Goal: Use online tool/utility: Utilize a website feature to perform a specific function

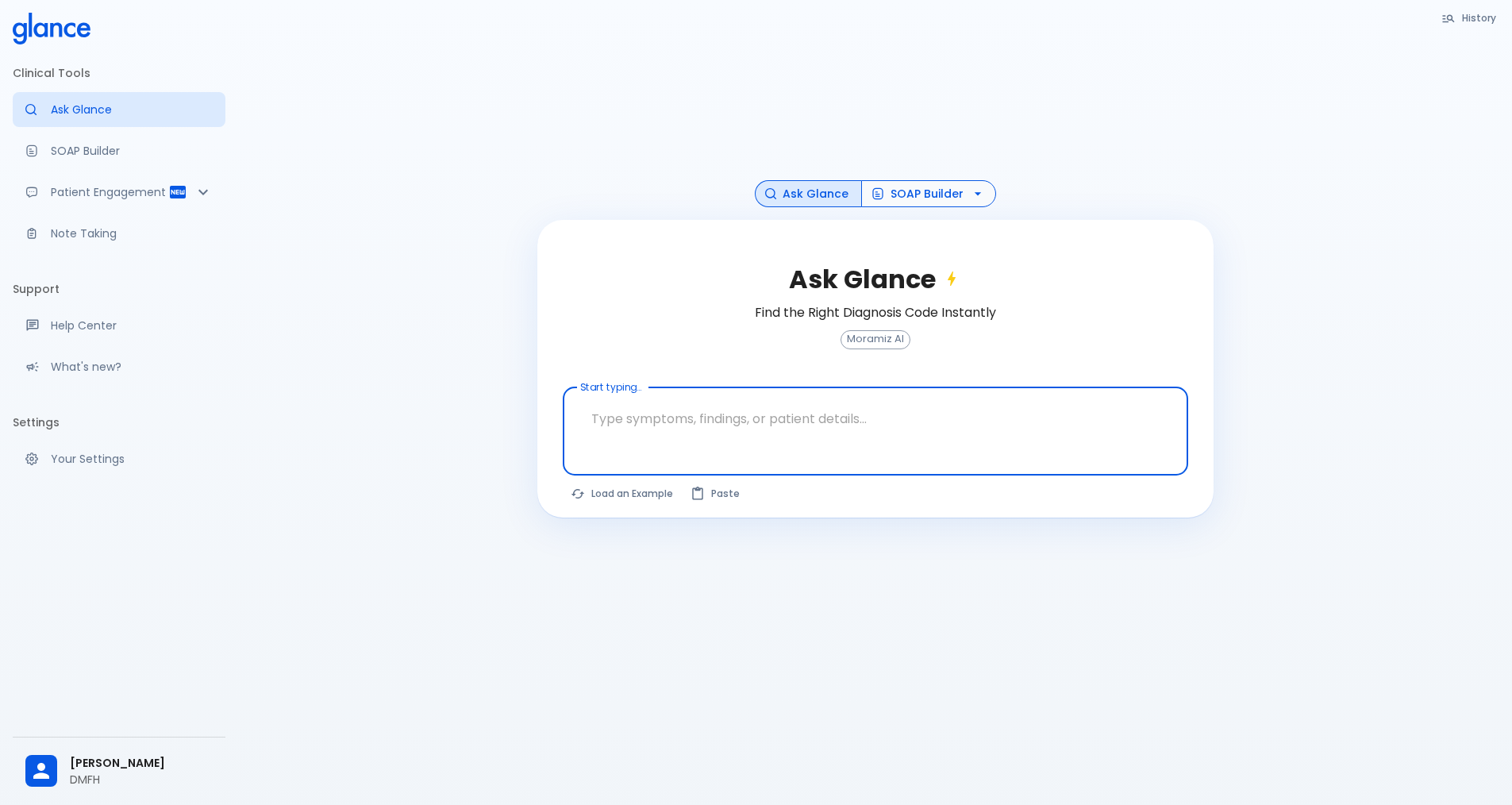
click at [893, 201] on button "SOAP Builder" at bounding box center [928, 194] width 135 height 27
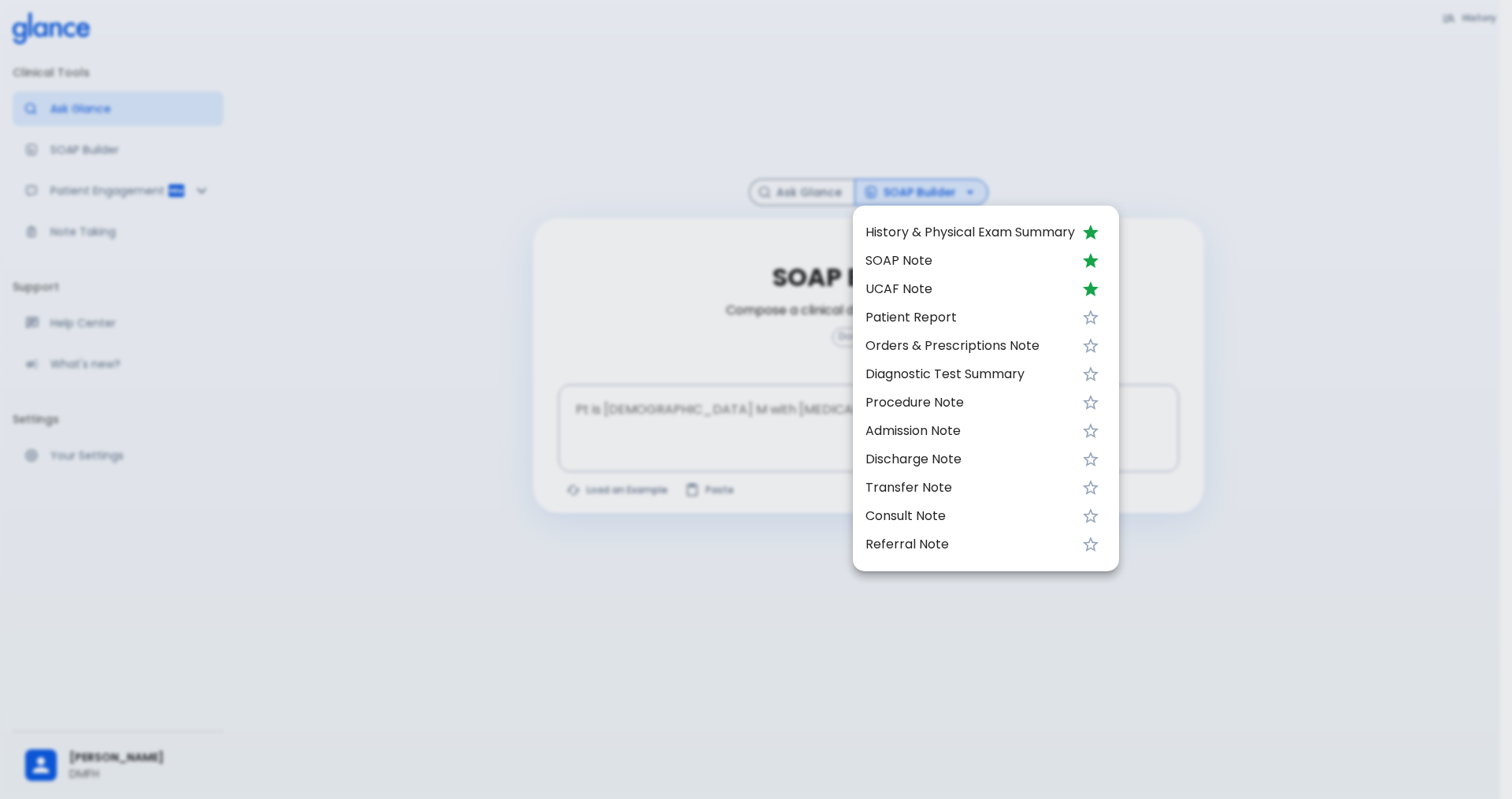
click at [925, 291] on span "UCAF Note" at bounding box center [970, 290] width 209 height 19
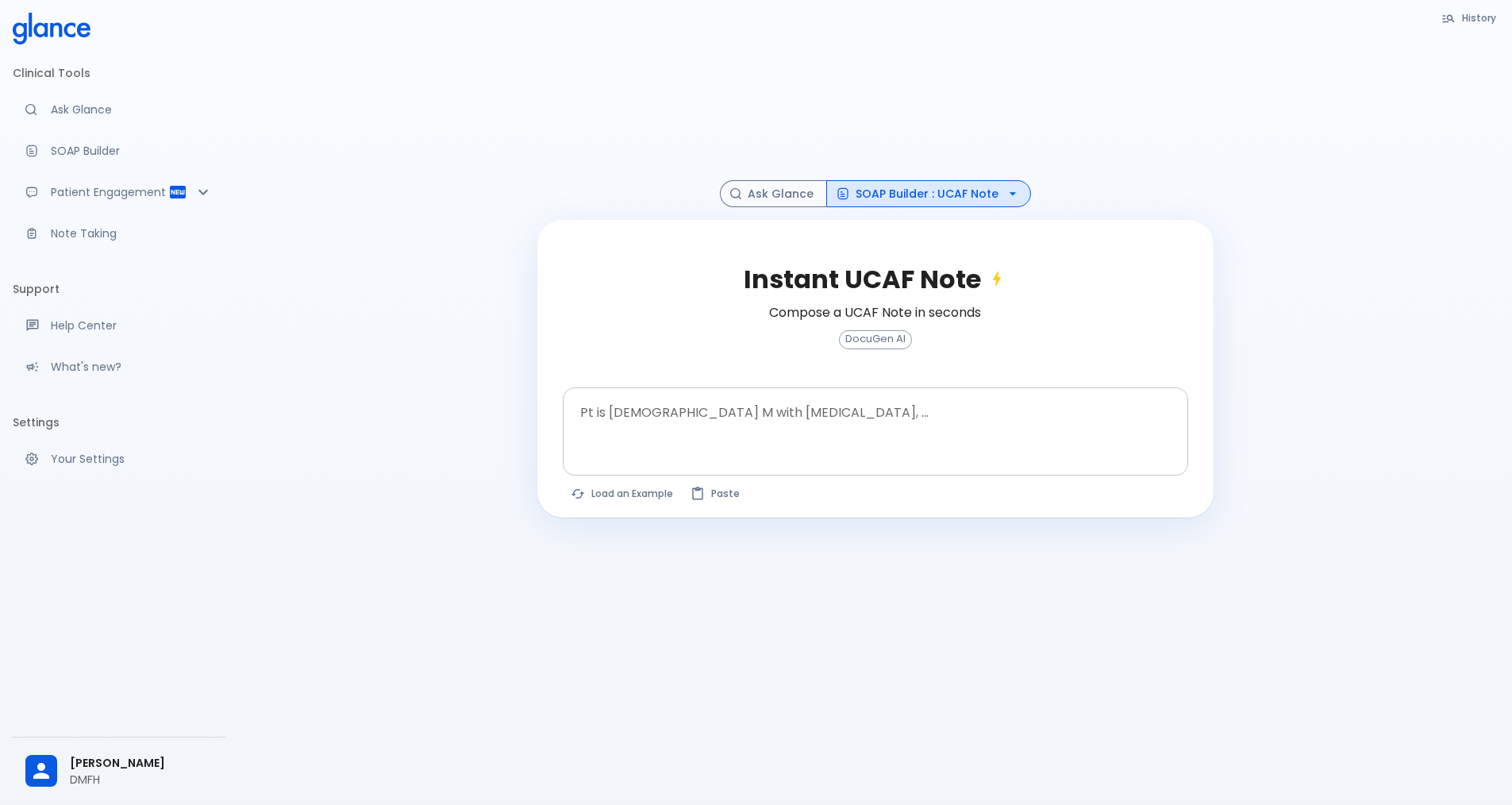
click at [708, 432] on textarea "Pt is [DEMOGRAPHIC_DATA] M with [MEDICAL_DATA], ..." at bounding box center [876, 419] width 603 height 50
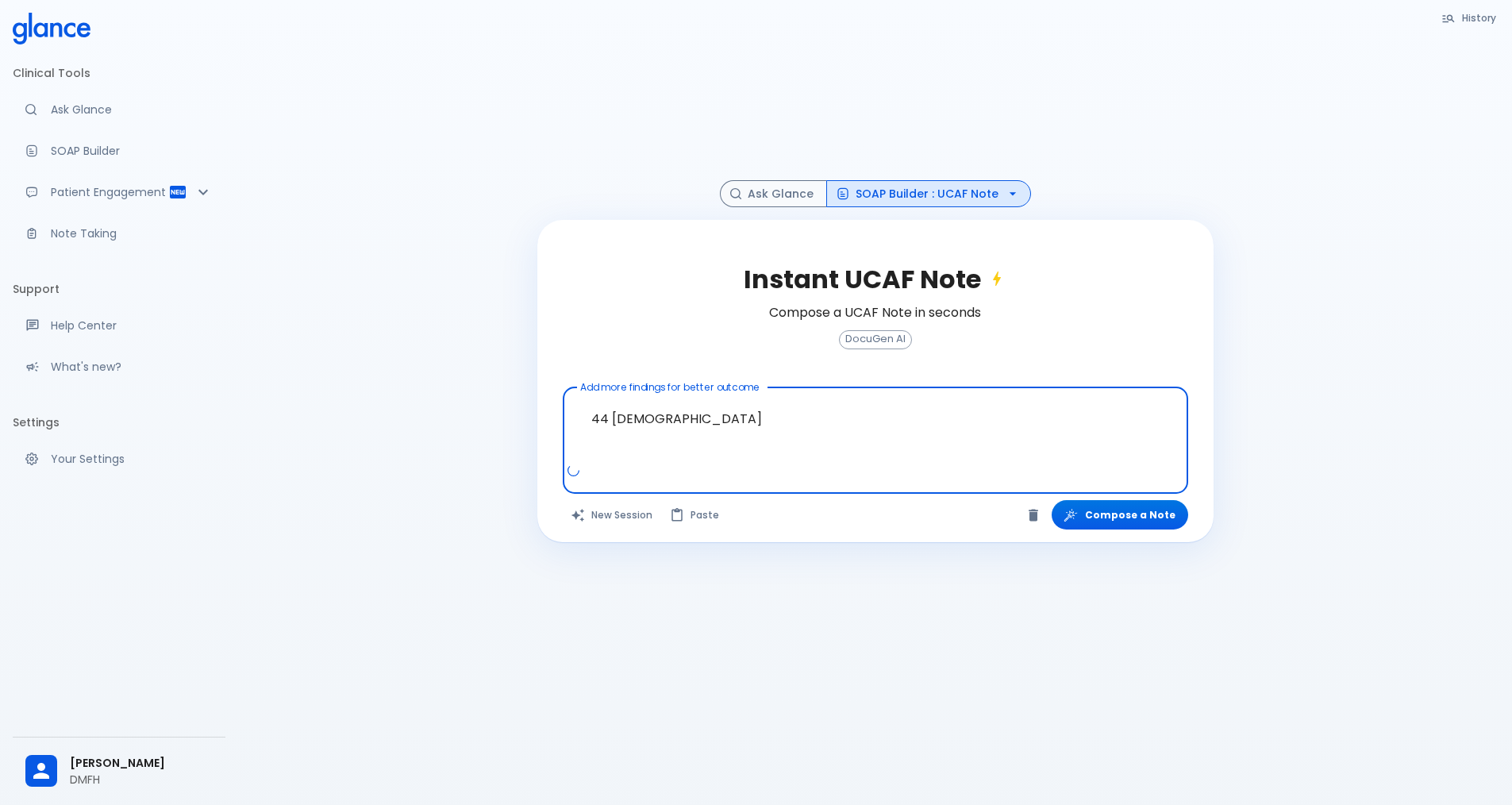
paste textarea "Main Symptoms Painful hips Rt>Lt mild [MEDICAL_DATA] Planter [MEDICAL_DATA] Kne…"
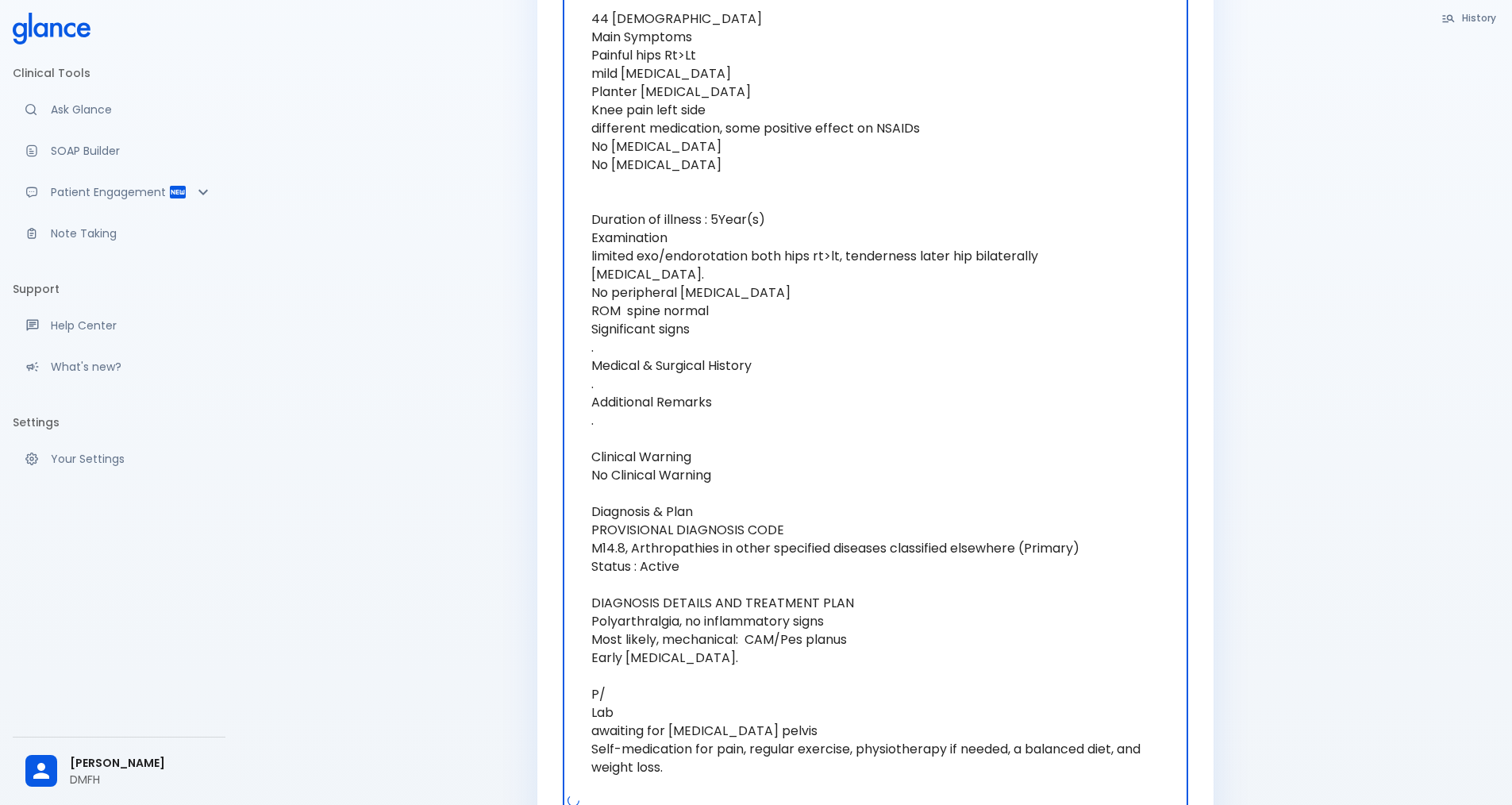
scroll to position [487, 0]
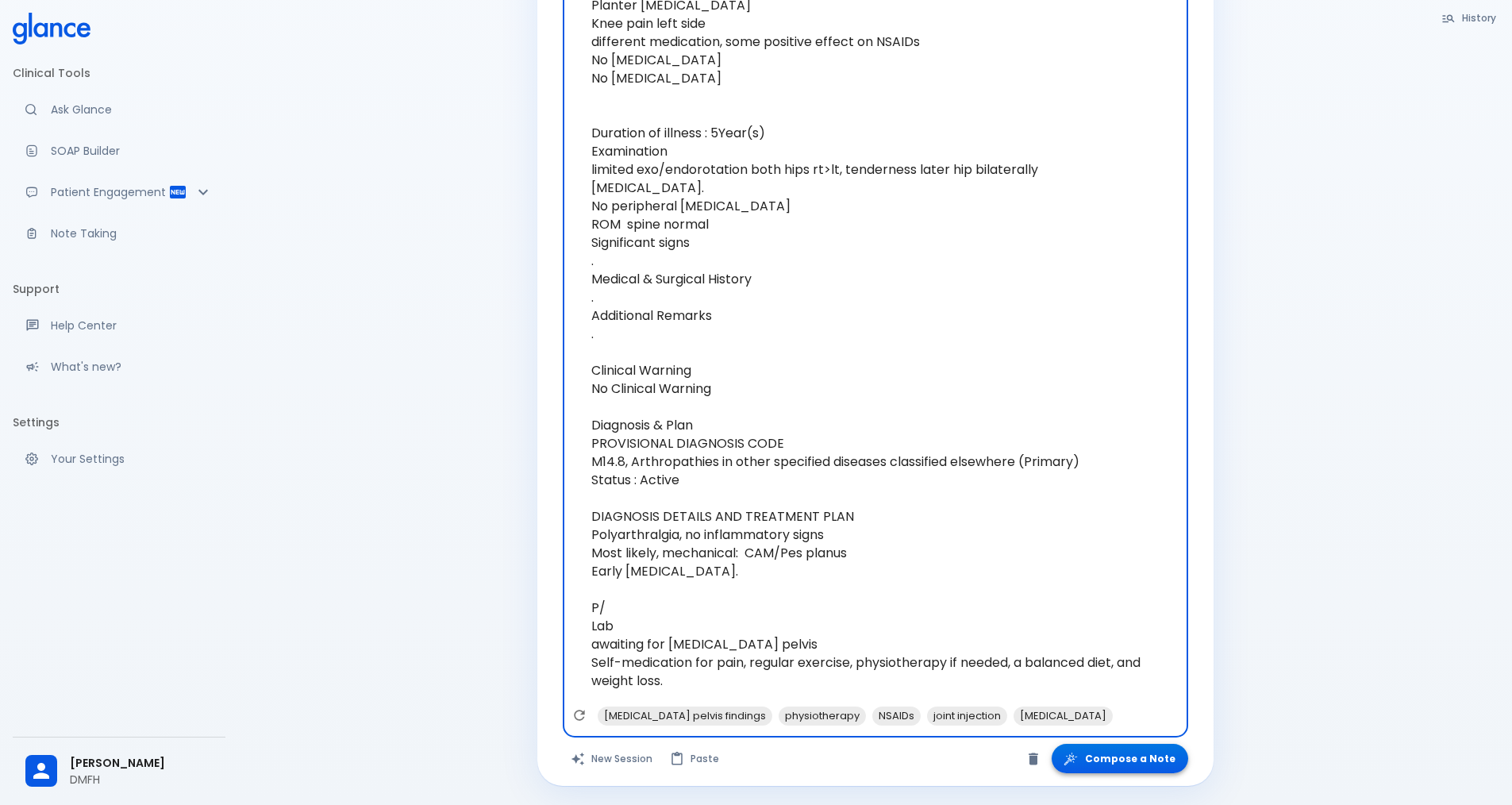
type textarea "44 [DEMOGRAPHIC_DATA] Main Symptoms Painful hips Rt>Lt mild [MEDICAL_DATA] Plan…"
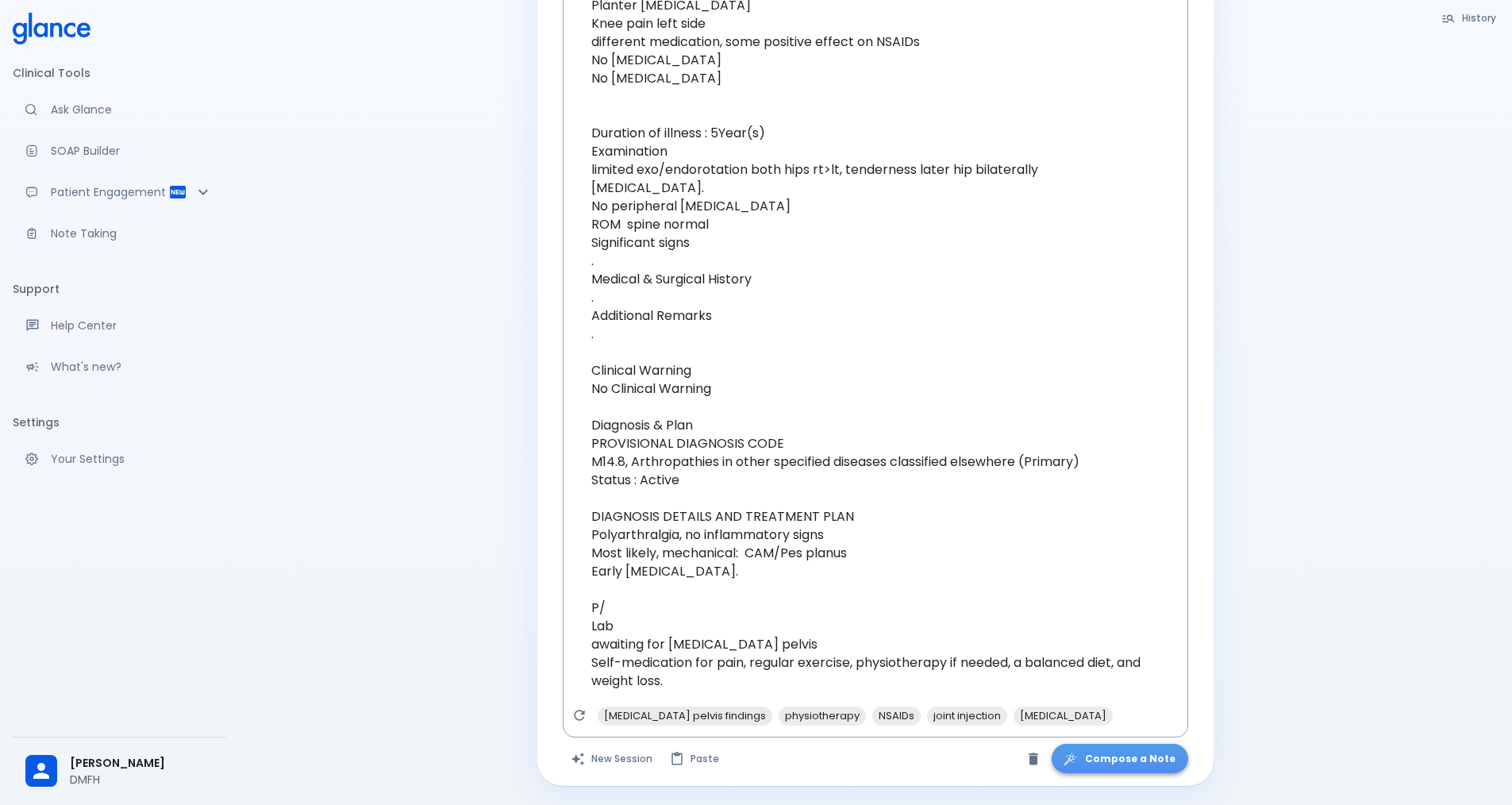
click at [1132, 768] on button "Compose a Note" at bounding box center [1120, 758] width 137 height 29
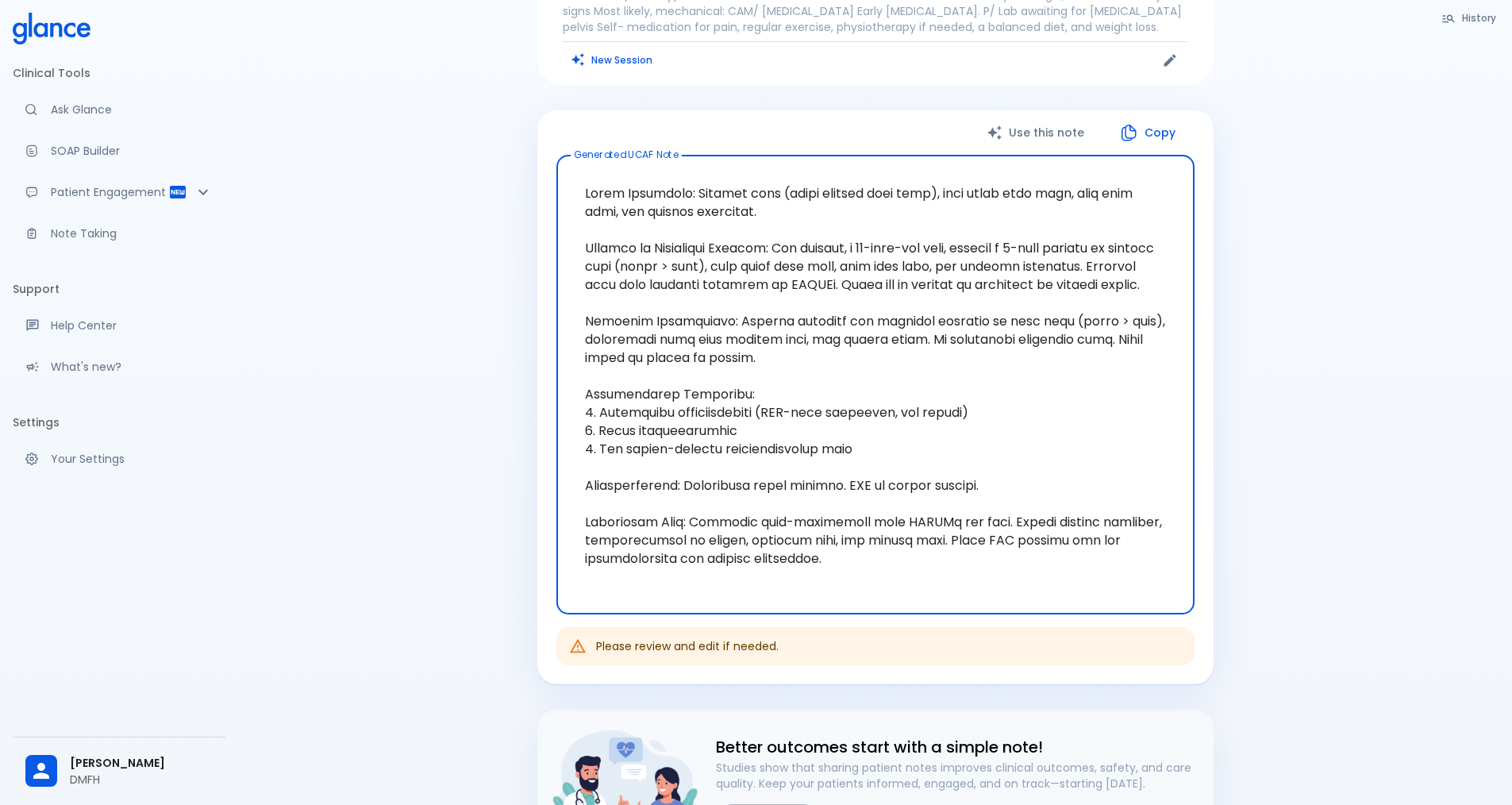
scroll to position [396, 0]
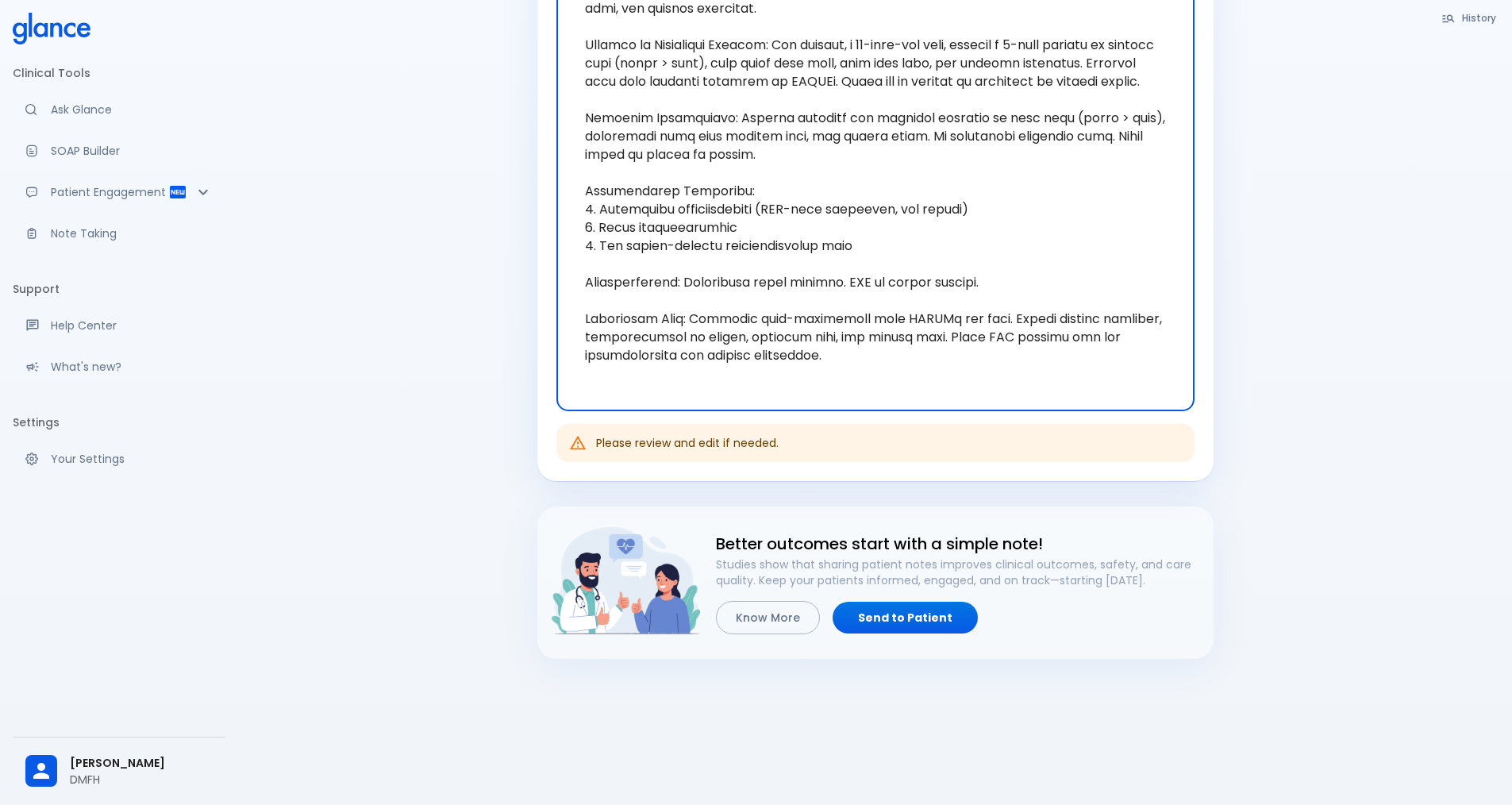
click at [829, 374] on textarea "Generated UCAF Note" at bounding box center [876, 182] width 616 height 433
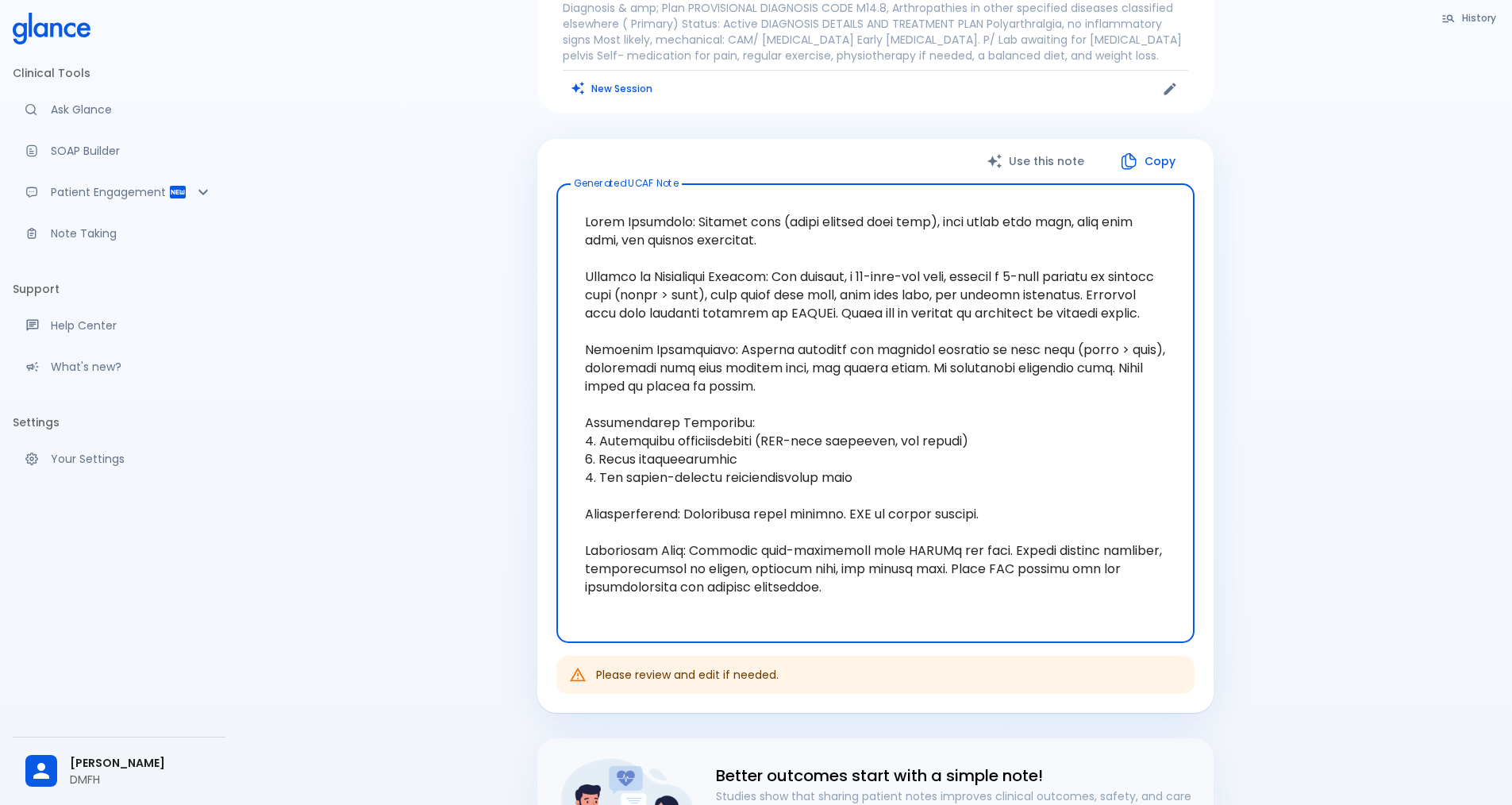
scroll to position [158, 0]
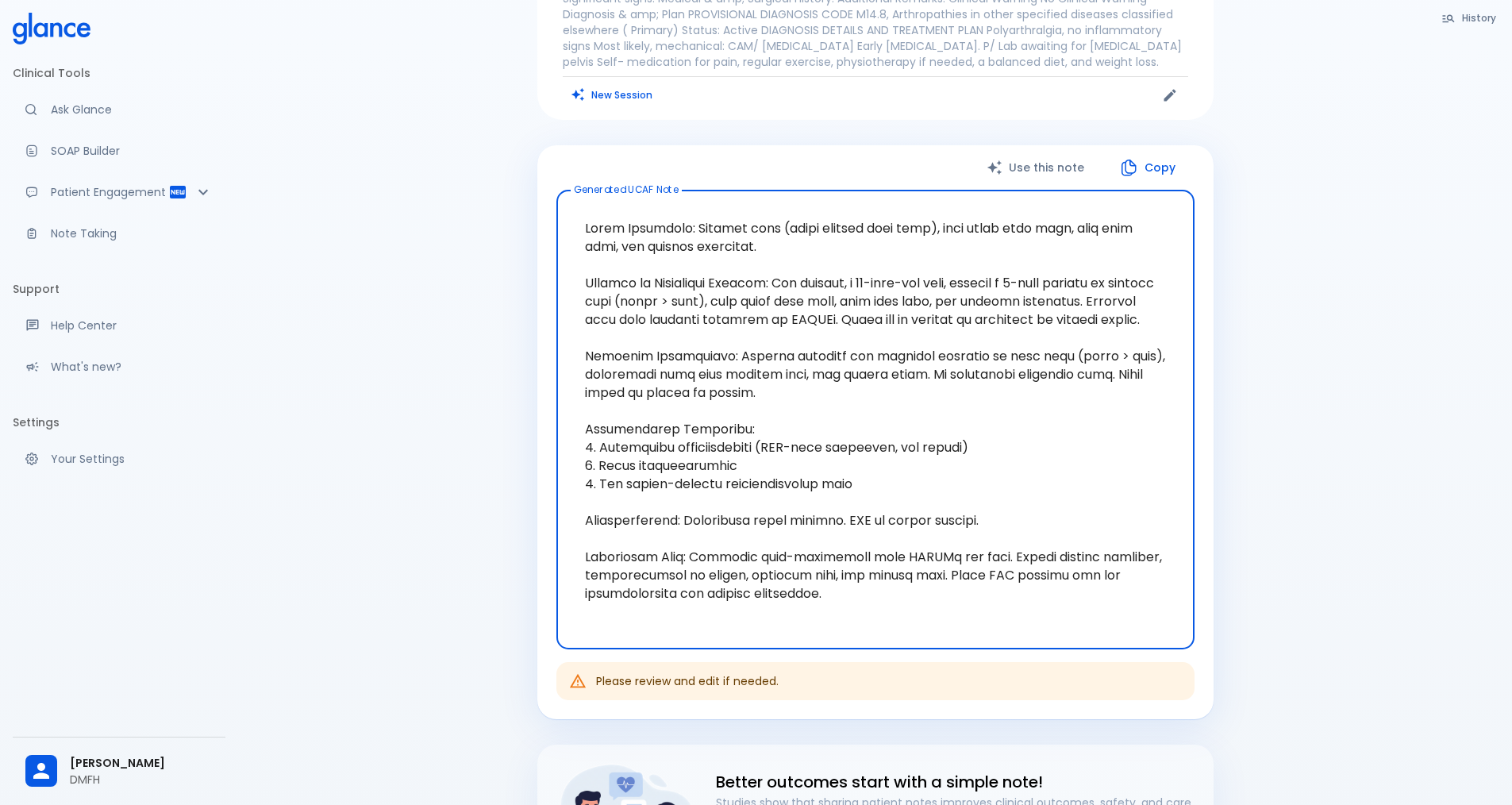
drag, startPoint x: 817, startPoint y: 613, endPoint x: 547, endPoint y: 221, distance: 476.0
click at [547, 221] on div "Use this note Copy Generated UCAF Note x Generated UCAF Note Please review and …" at bounding box center [876, 432] width 676 height 575
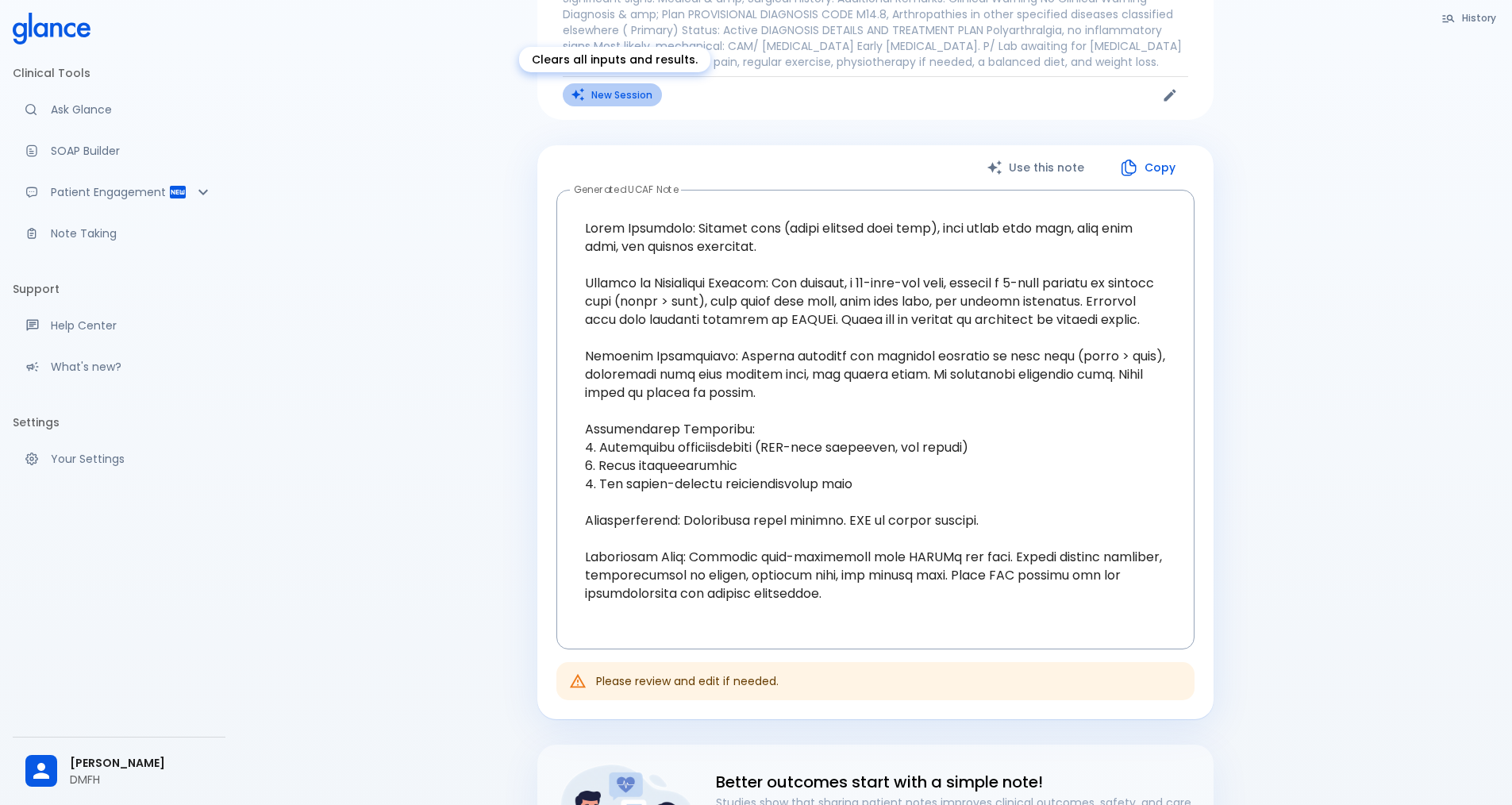
click at [638, 98] on button "New Session" at bounding box center [612, 95] width 99 height 23
